Goal: Register for event/course

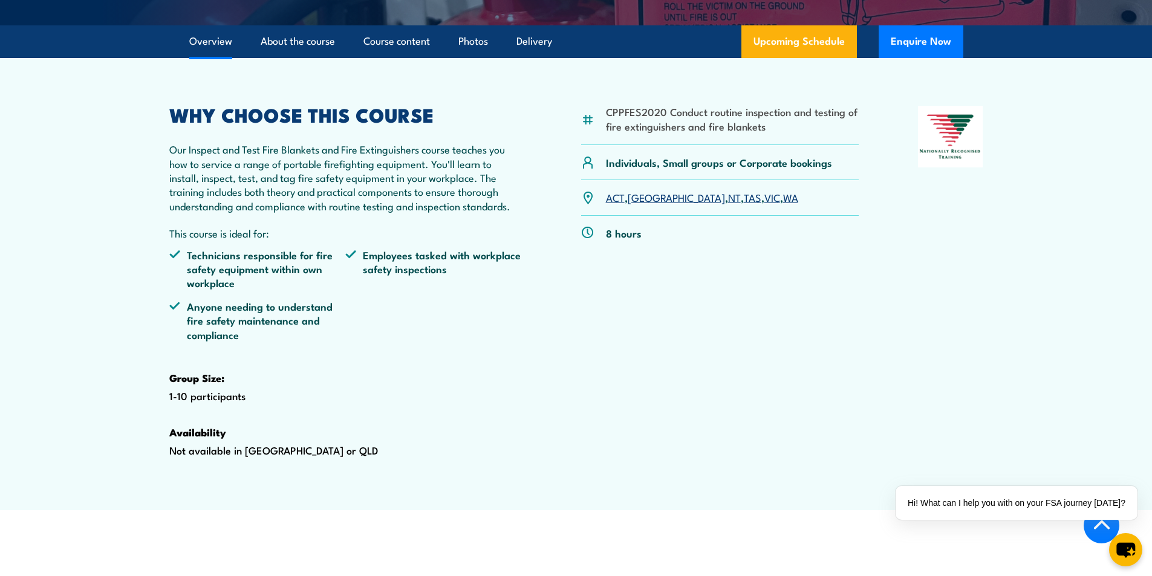
scroll to position [363, 0]
click at [783, 204] on link "WA" at bounding box center [790, 196] width 15 height 15
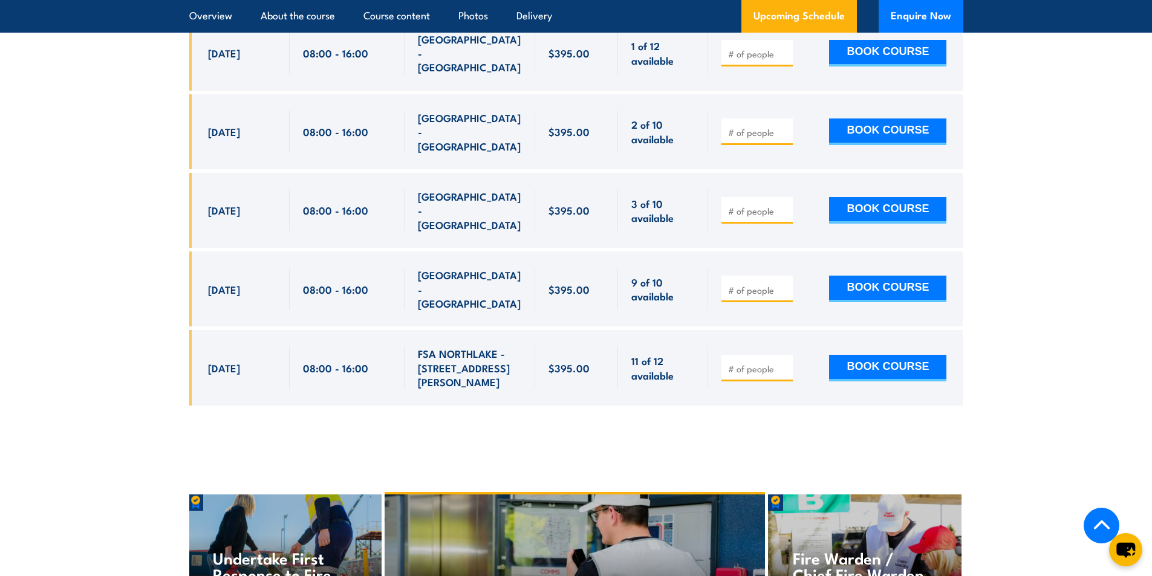
scroll to position [2427, 0]
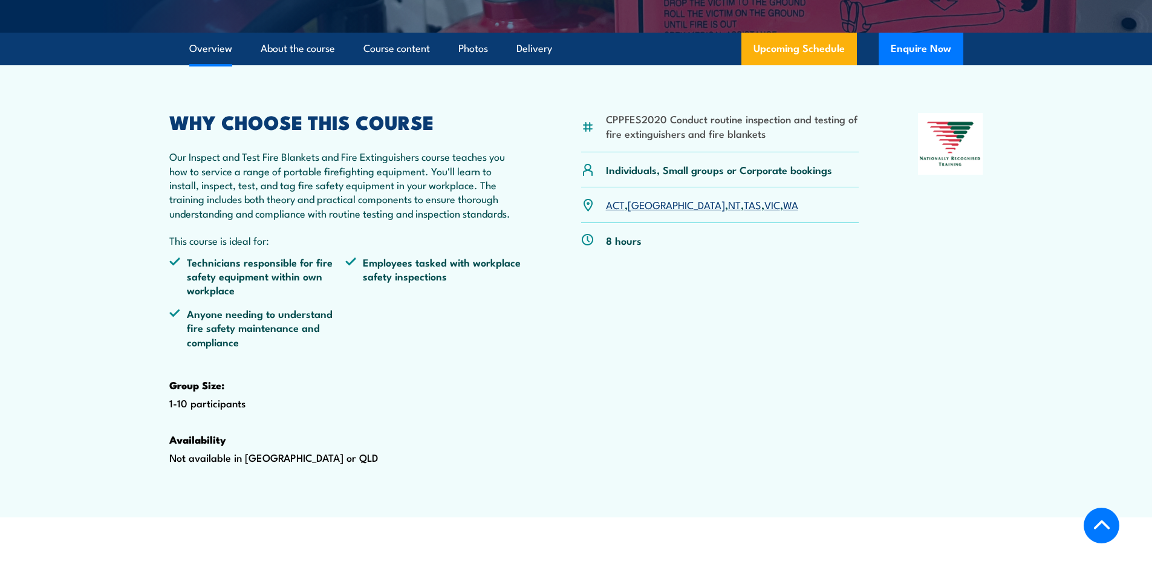
scroll to position [363, 0]
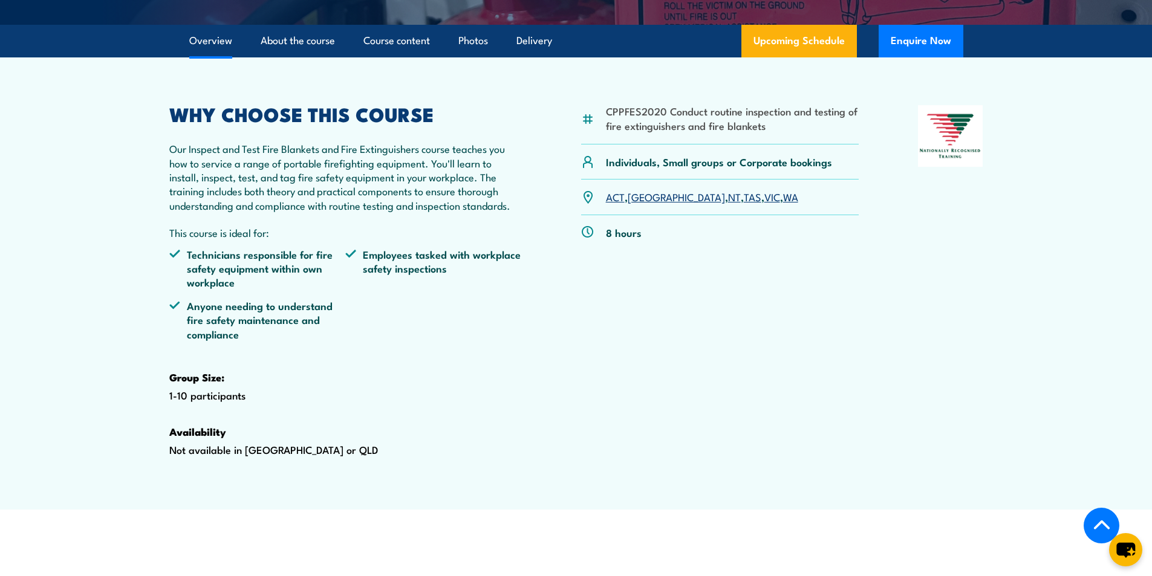
click at [783, 204] on link "WA" at bounding box center [790, 196] width 15 height 15
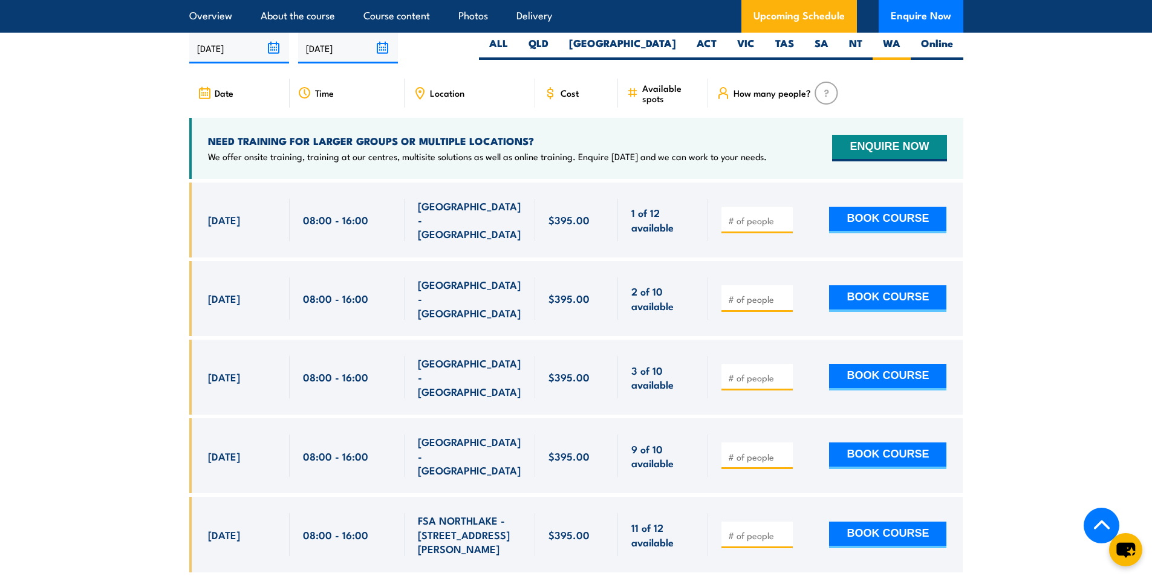
scroll to position [2245, 0]
